Goal: Find specific page/section: Find specific page/section

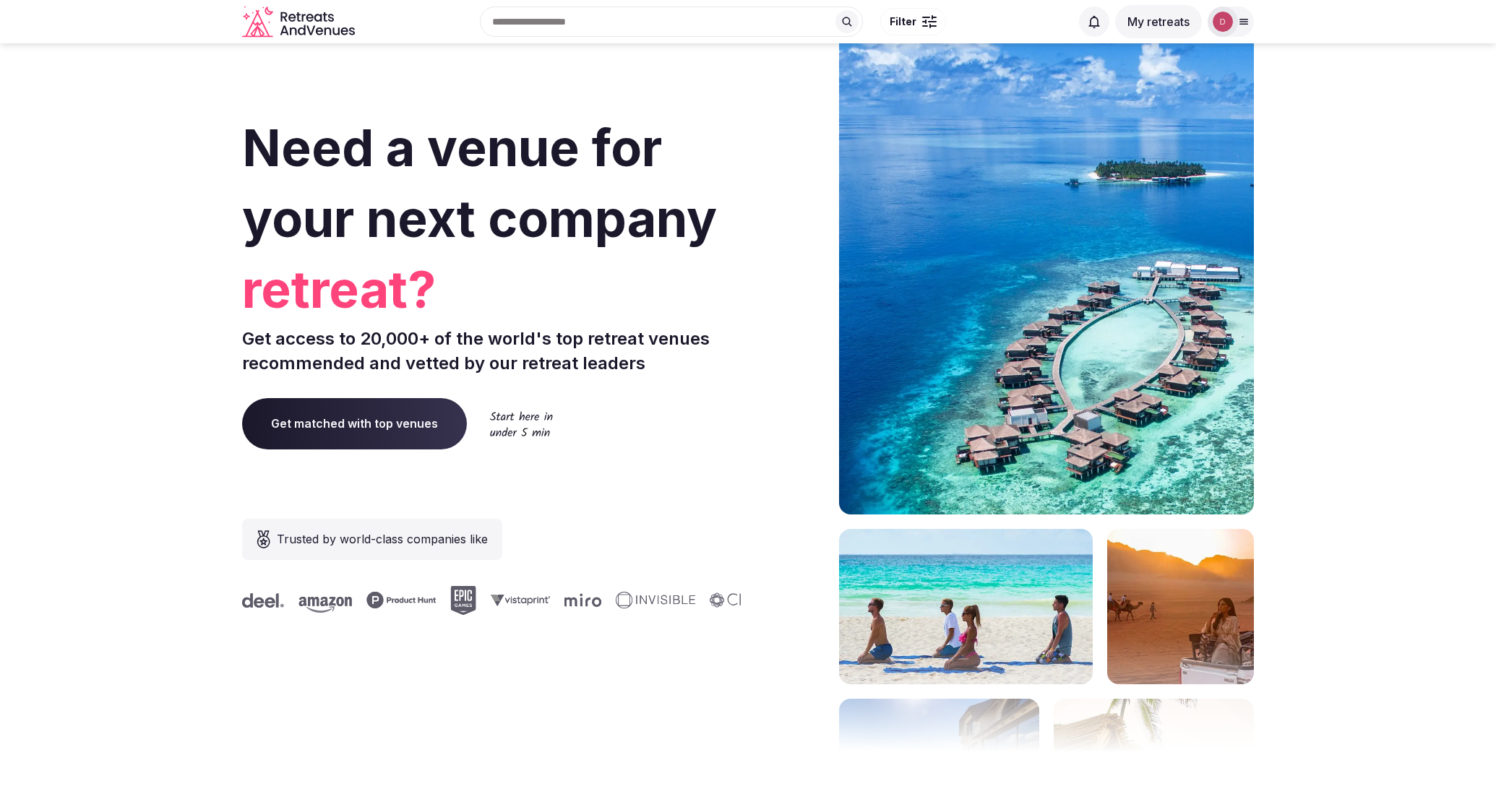
click at [1235, 21] on div at bounding box center [1223, 22] width 30 height 30
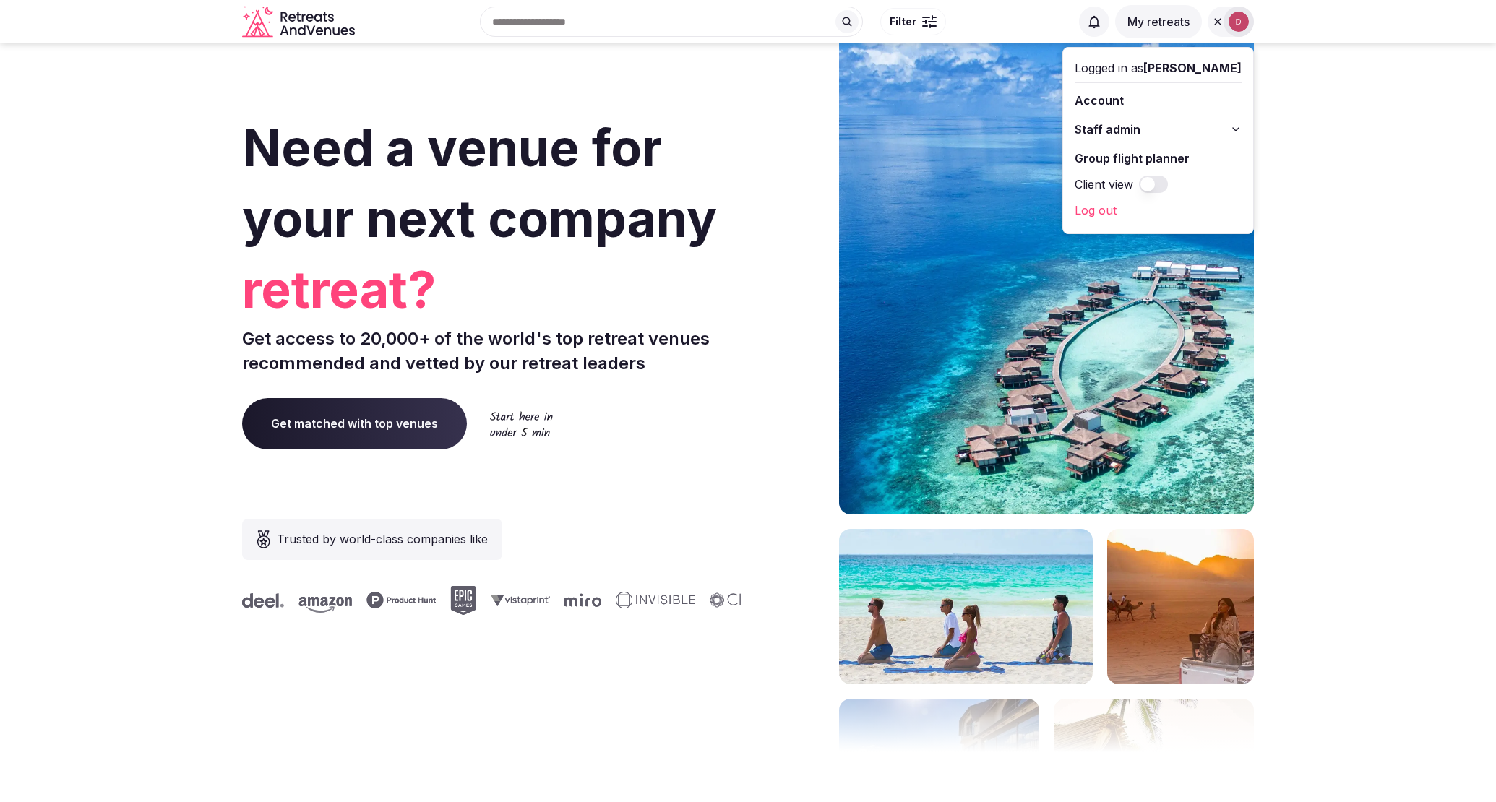
click at [1186, 127] on button "Staff admin" at bounding box center [1158, 129] width 167 height 23
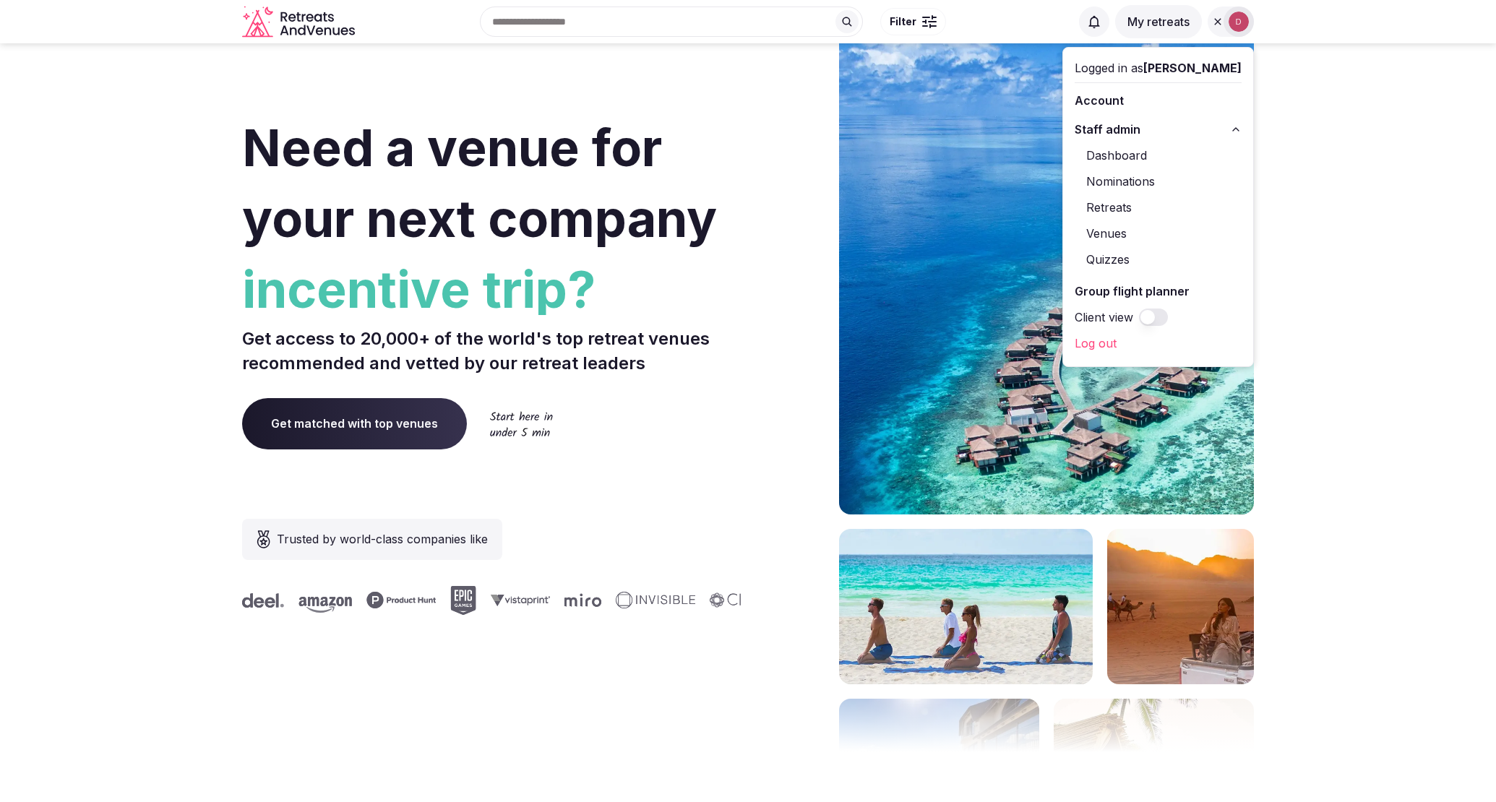
click at [1136, 159] on link "Dashboard" at bounding box center [1158, 155] width 167 height 23
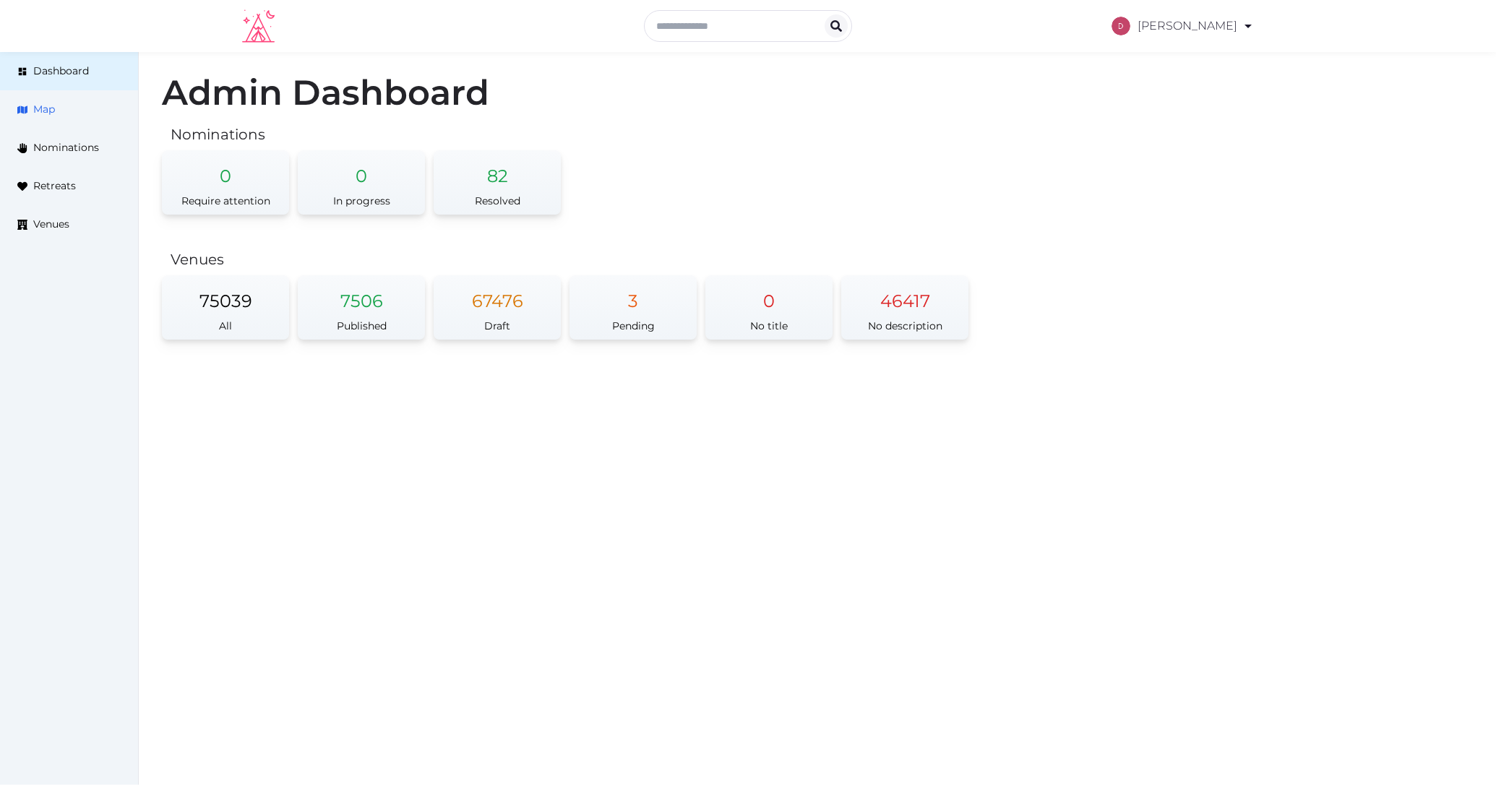
click at [109, 119] on link "Map" at bounding box center [69, 109] width 138 height 38
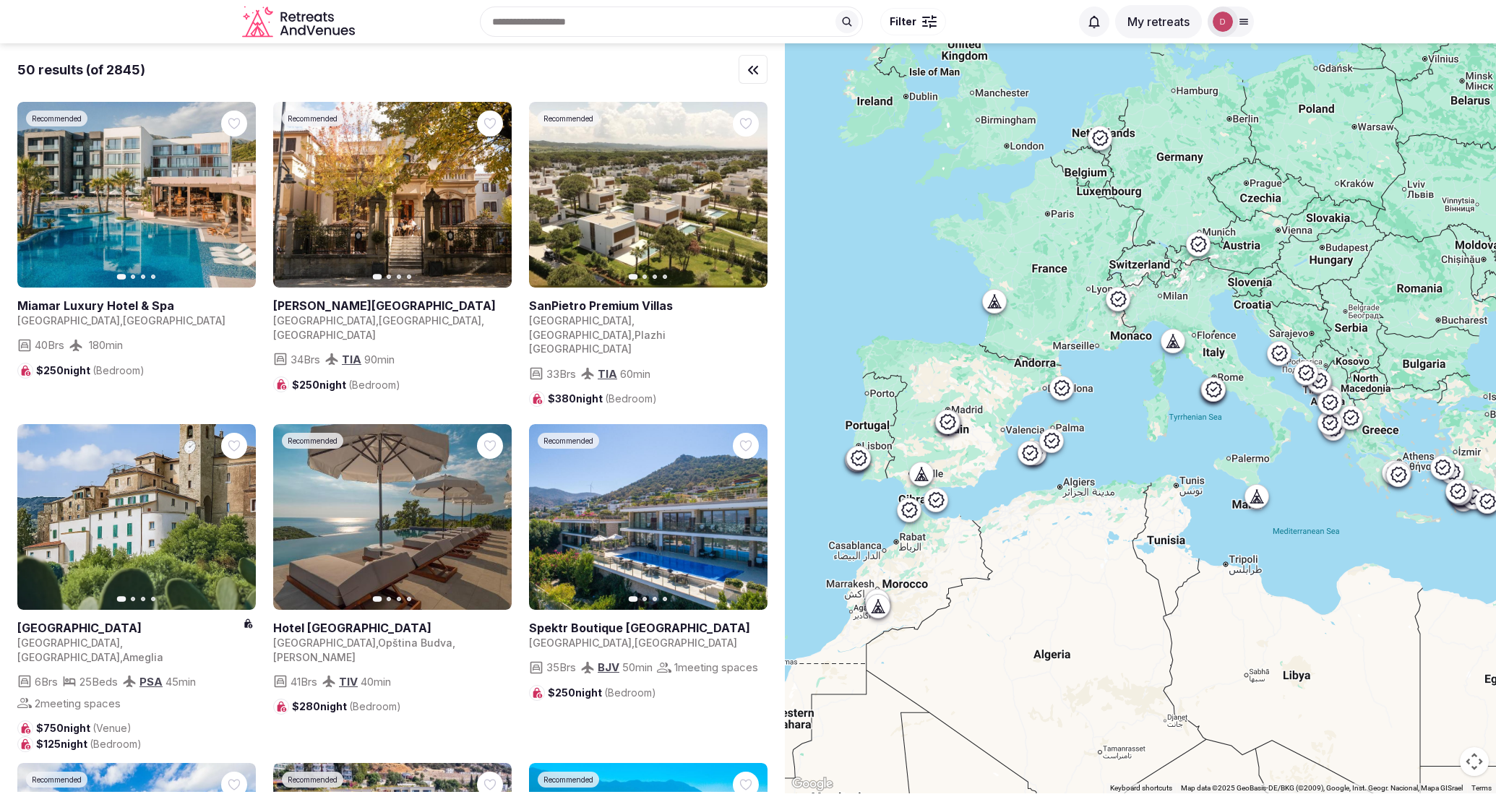
click at [1236, 20] on div at bounding box center [1223, 22] width 30 height 30
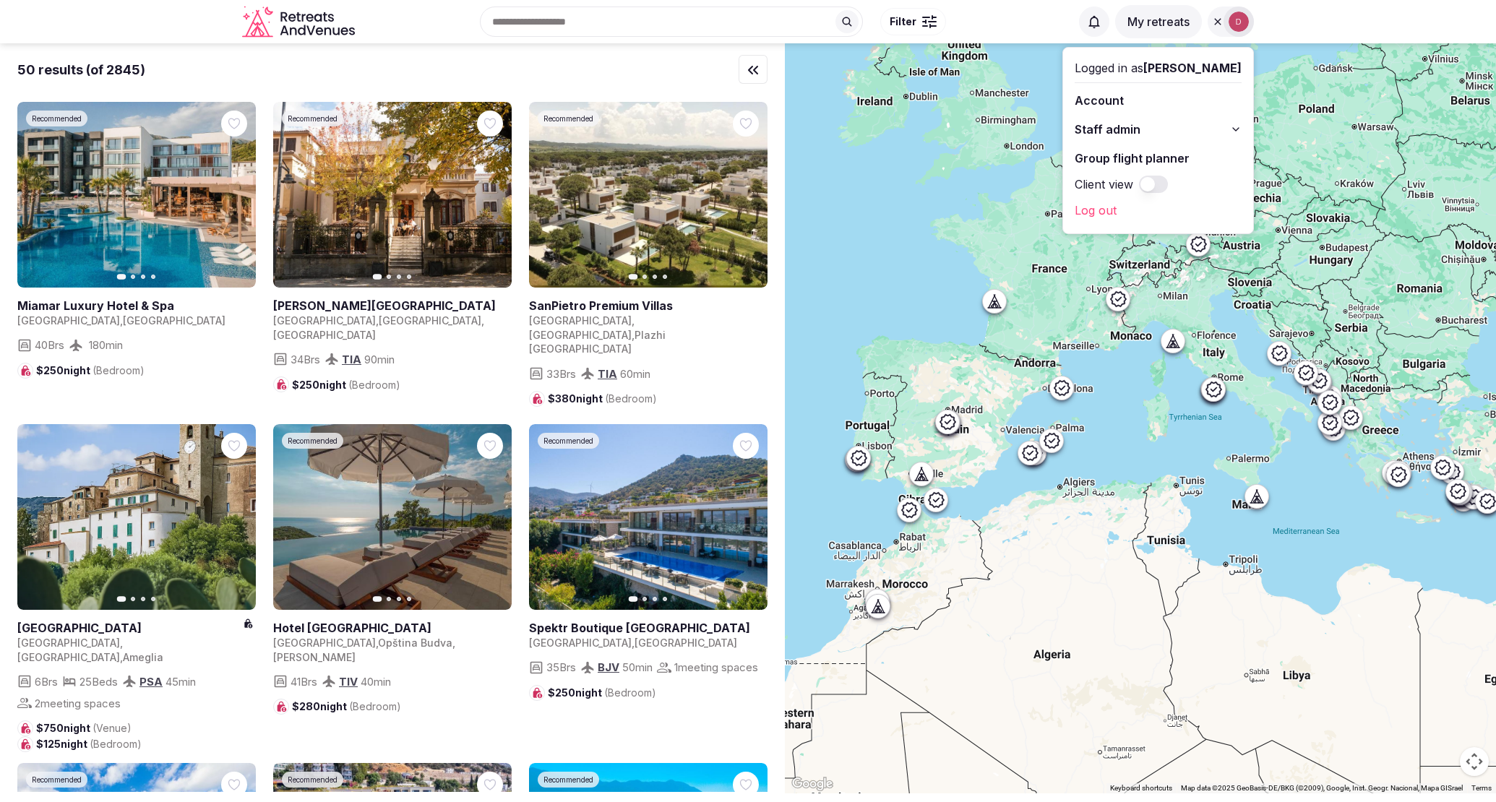
click at [1190, 155] on link "Group flight planner" at bounding box center [1158, 158] width 167 height 23
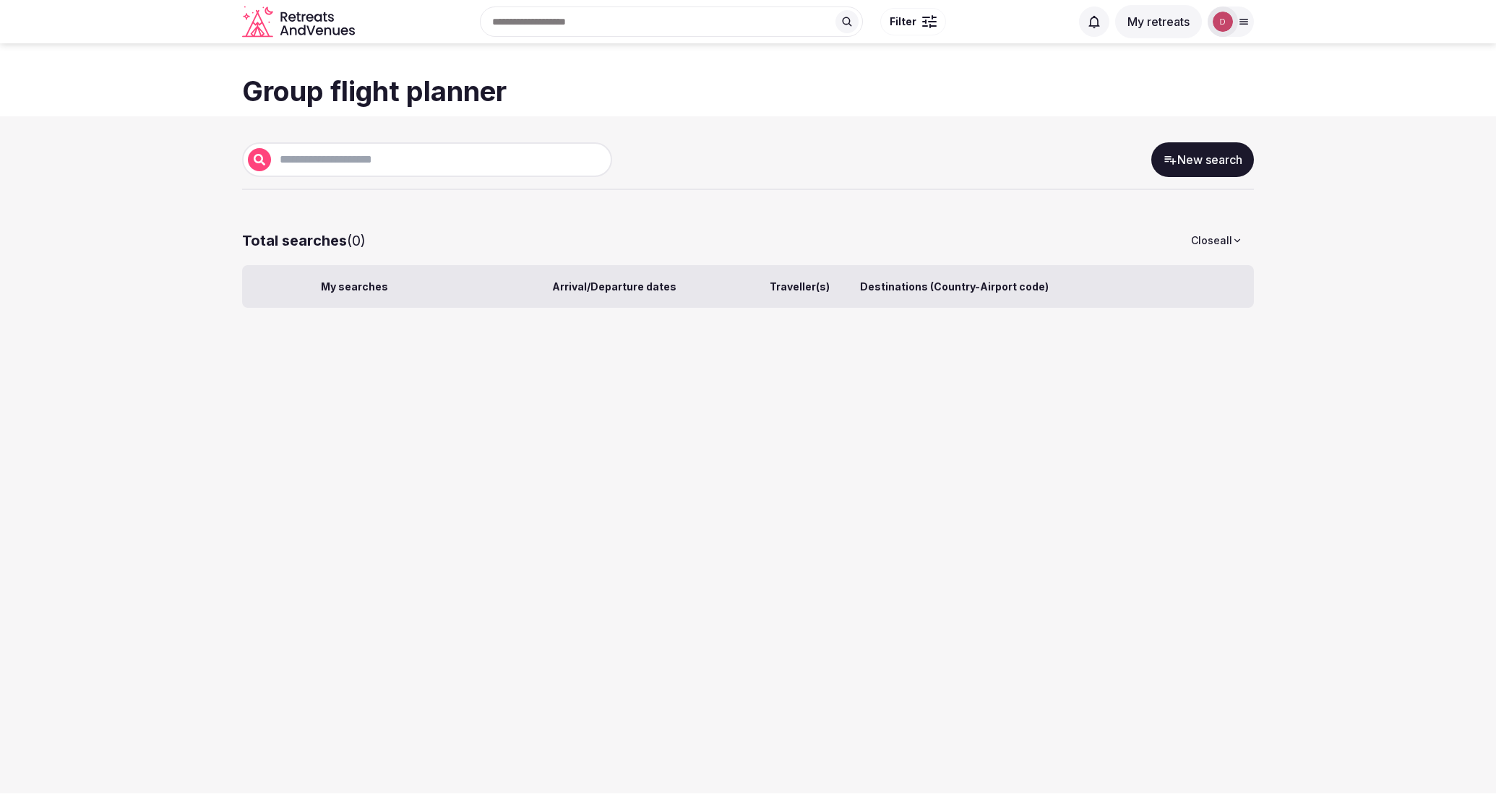
click at [1215, 154] on link "New search" at bounding box center [1203, 159] width 103 height 35
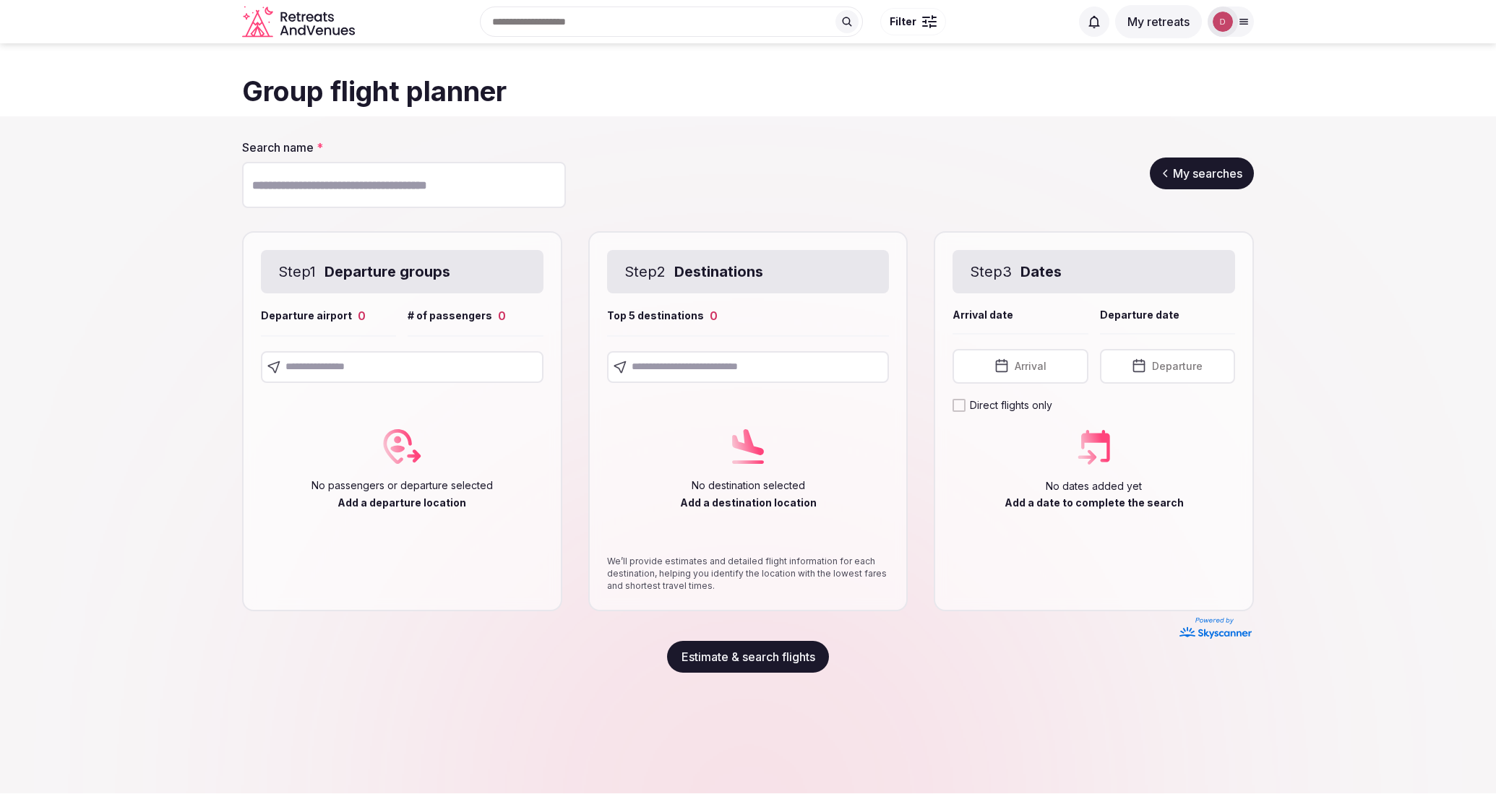
click at [1241, 38] on div "My retreats Logged in as [PERSON_NAME] Account Staff admin Group flight planner…" at bounding box center [1166, 21] width 175 height 33
click at [1241, 26] on icon at bounding box center [1244, 22] width 12 height 12
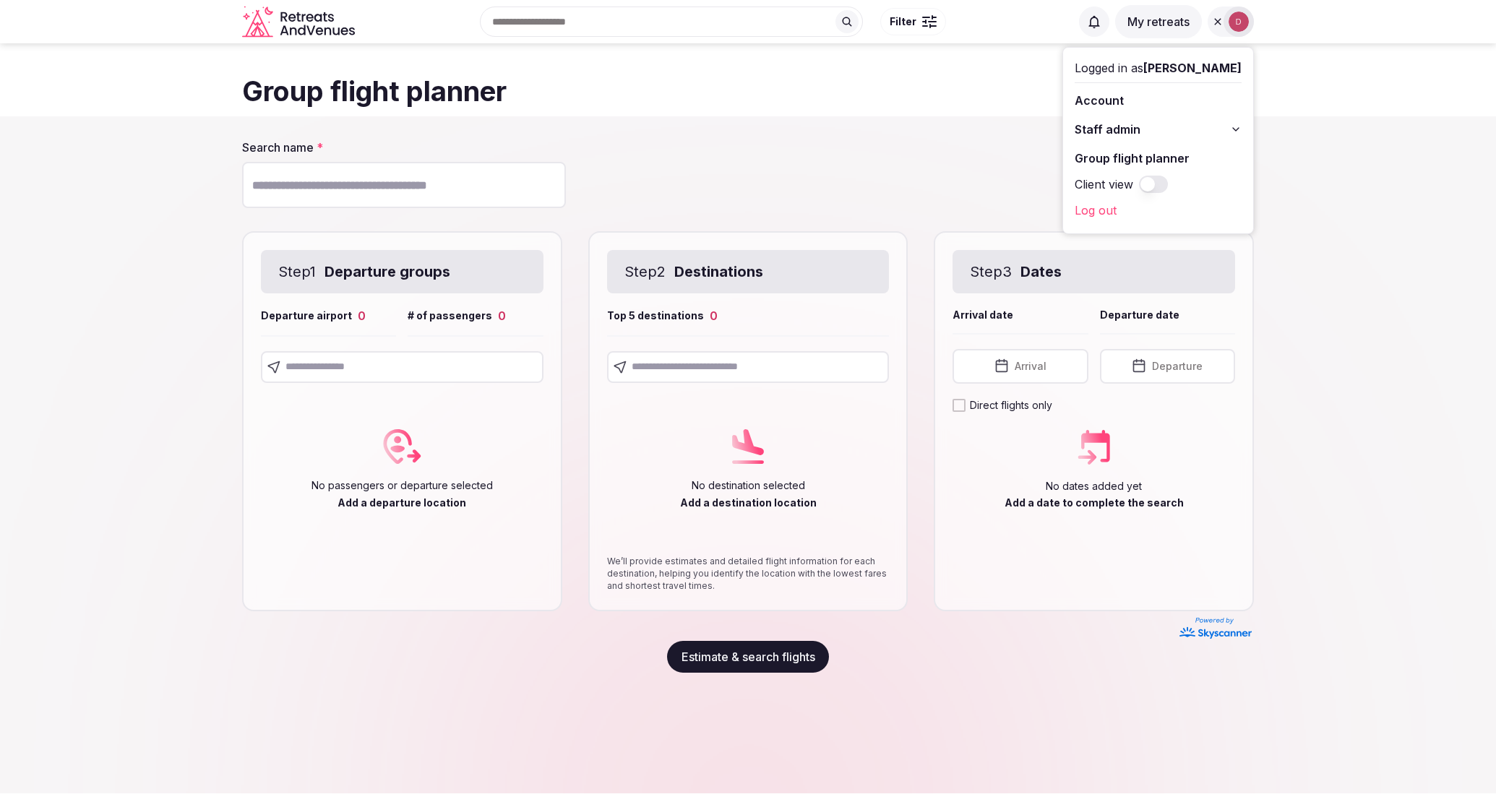
click at [1234, 126] on icon at bounding box center [1236, 130] width 12 height 12
click at [1142, 212] on link "Retreats" at bounding box center [1158, 207] width 167 height 23
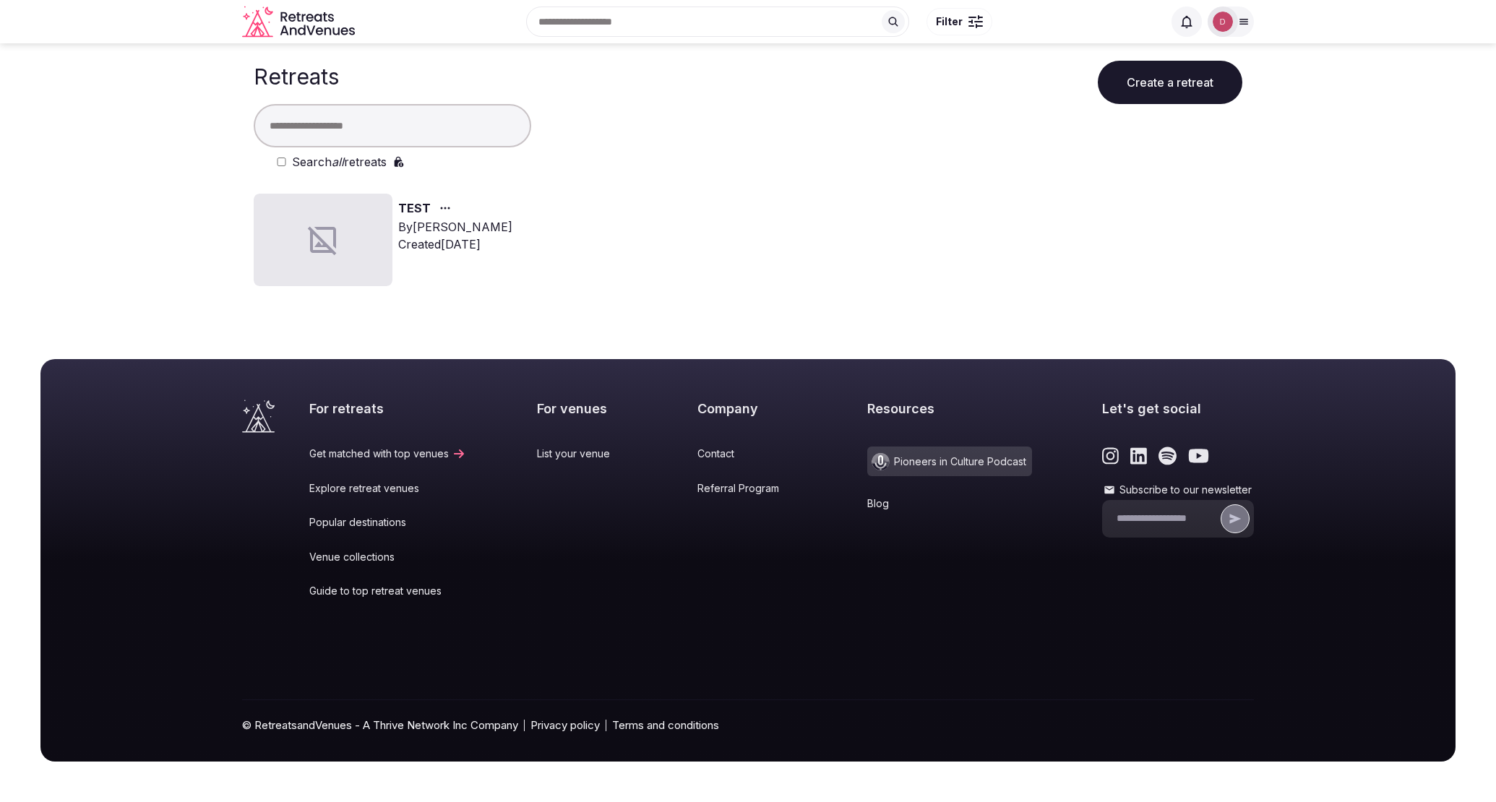
click at [416, 209] on link "TEST" at bounding box center [414, 209] width 33 height 19
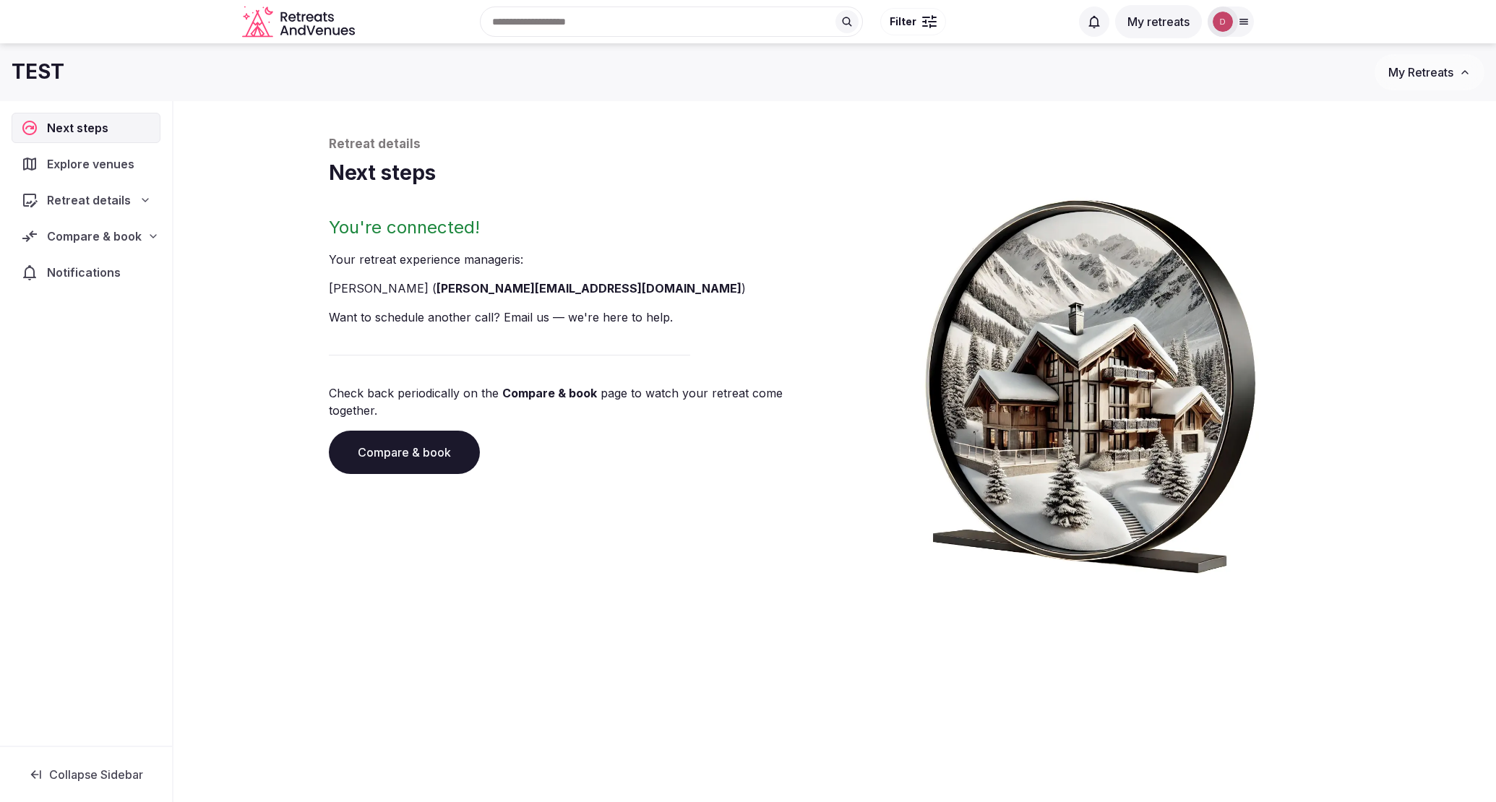
click at [144, 199] on icon at bounding box center [145, 200] width 6 height 3
click at [59, 306] on span "Budget" at bounding box center [53, 306] width 36 height 14
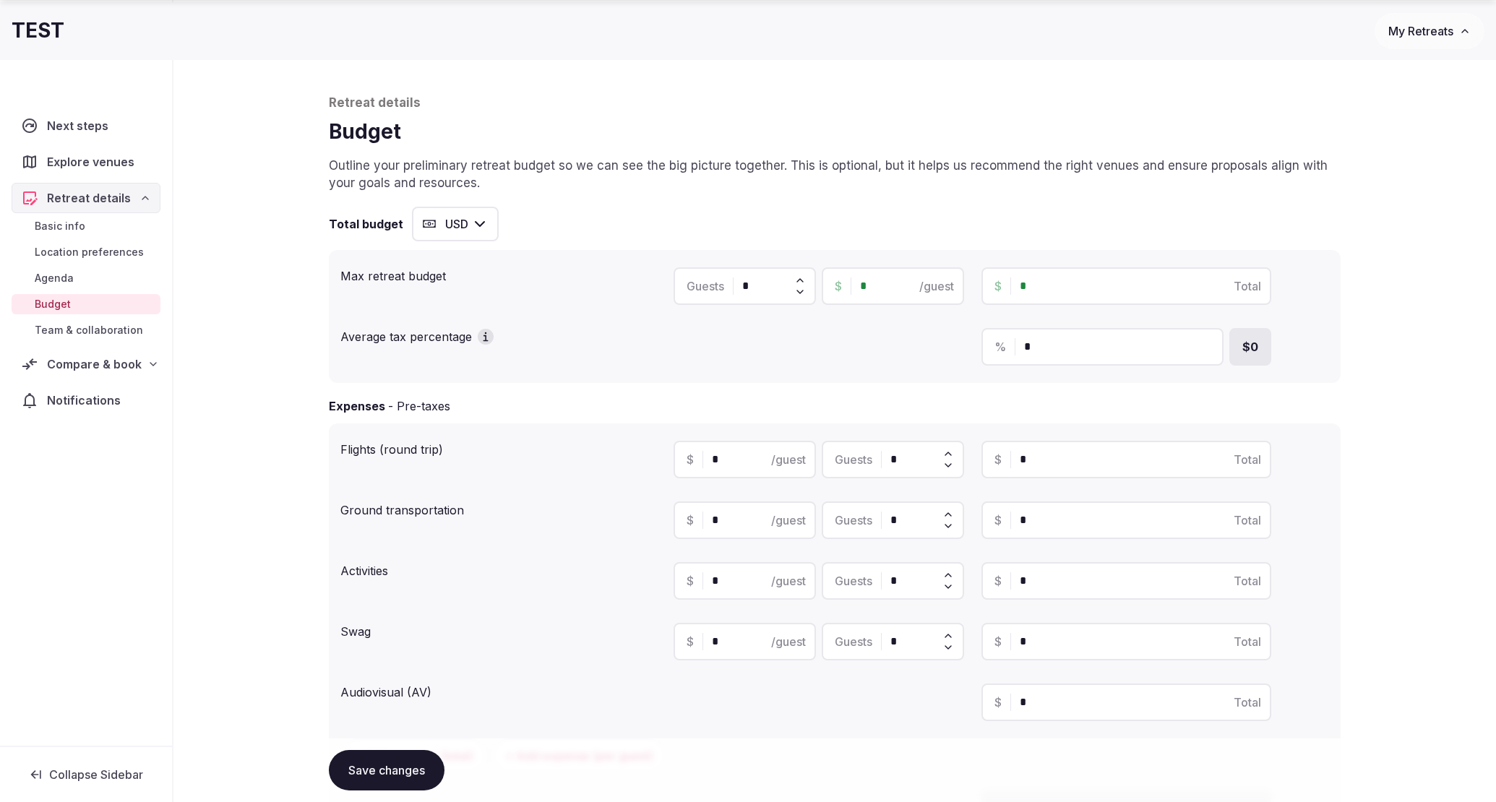
scroll to position [81, 0]
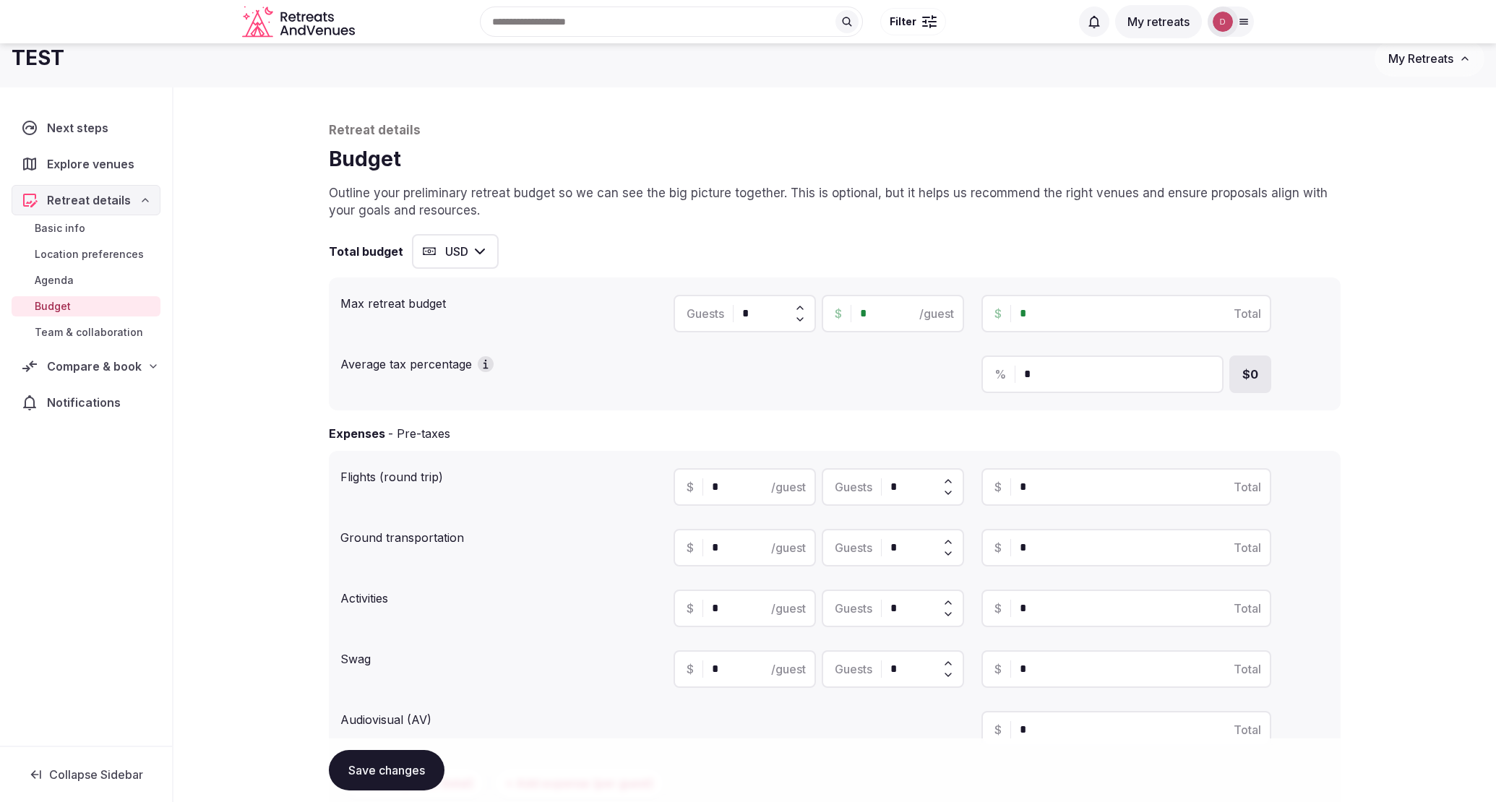
scroll to position [0, 0]
